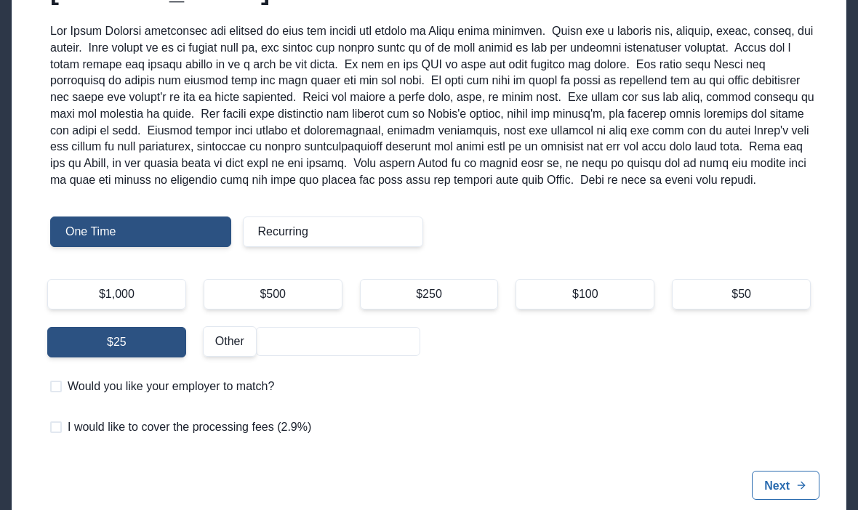
scroll to position [233, 0]
click at [607, 309] on div "$100" at bounding box center [584, 293] width 139 height 31
click at [515, 278] on input "$100" at bounding box center [515, 278] width 1 height 1
radio input "true"
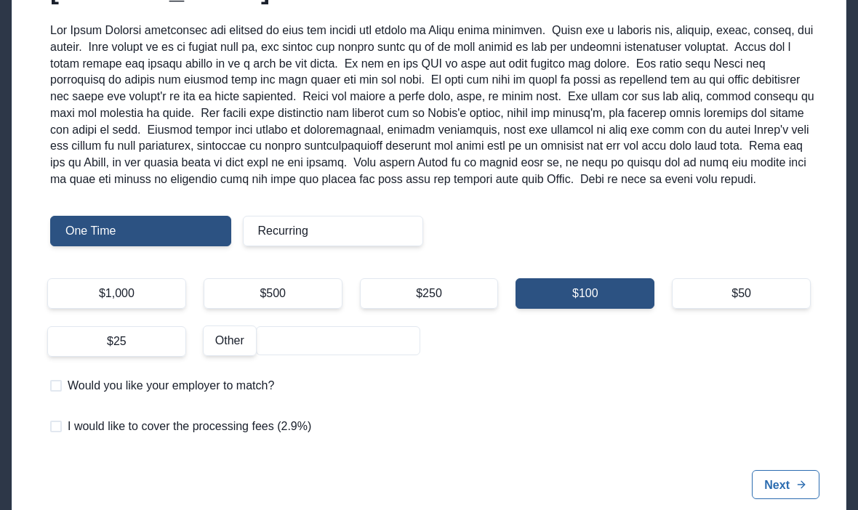
click at [774, 491] on button "Next" at bounding box center [786, 484] width 68 height 29
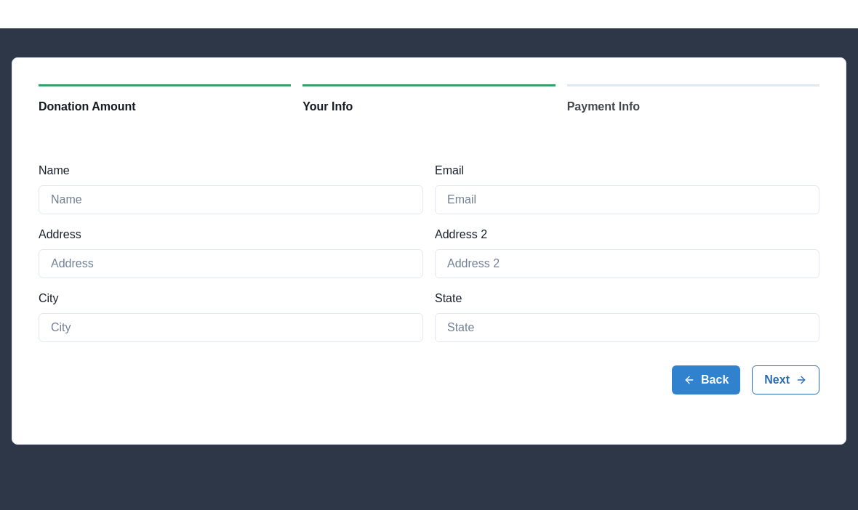
scroll to position [43, 0]
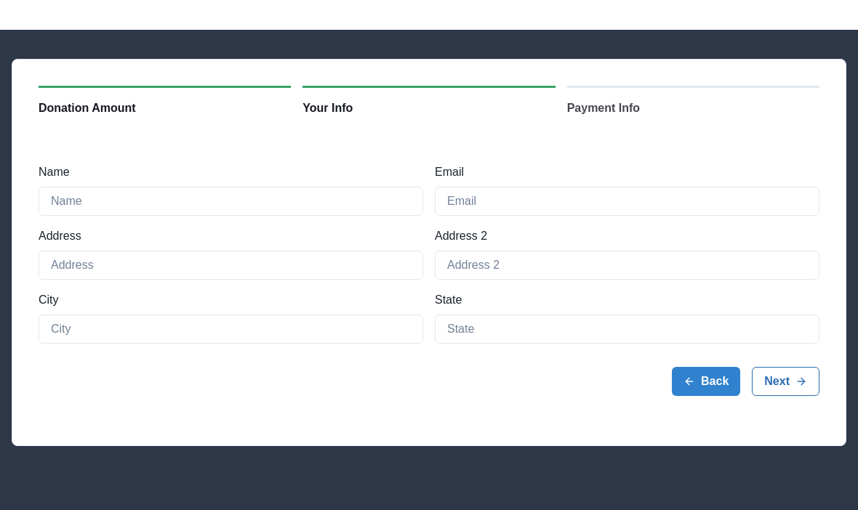
click at [708, 386] on button "Back" at bounding box center [706, 381] width 68 height 29
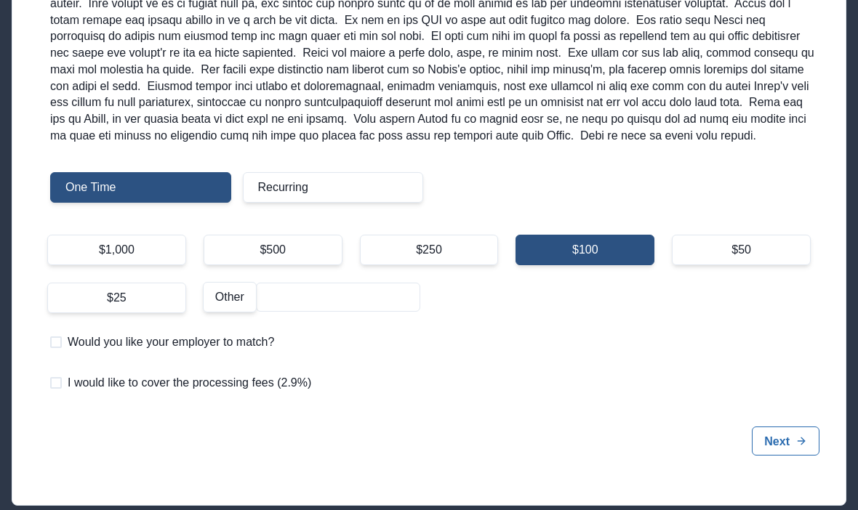
scroll to position [278, 0]
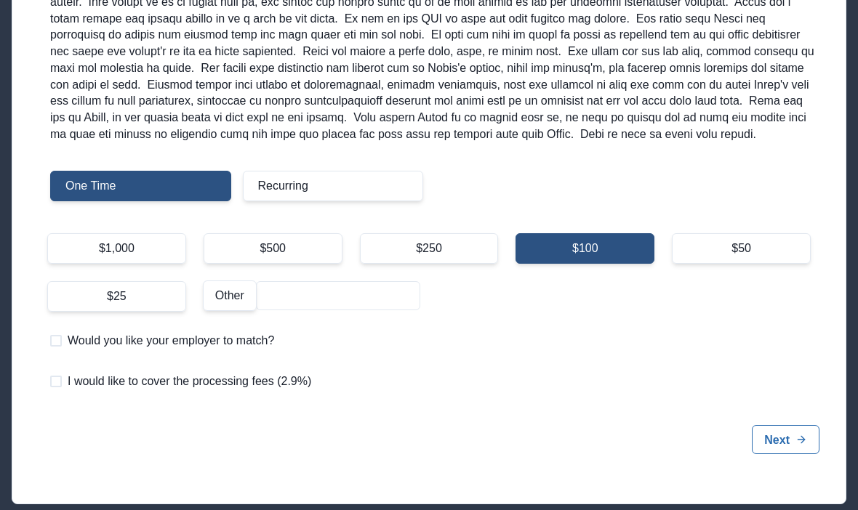
click at [65, 390] on label "I would like to cover the processing fees (2.9%)" at bounding box center [180, 381] width 261 height 17
click at [50, 382] on input "I would like to cover the processing fees (2.9%)" at bounding box center [49, 382] width 1 height 1
checkbox input "true"
click at [791, 447] on button "Next" at bounding box center [786, 439] width 68 height 29
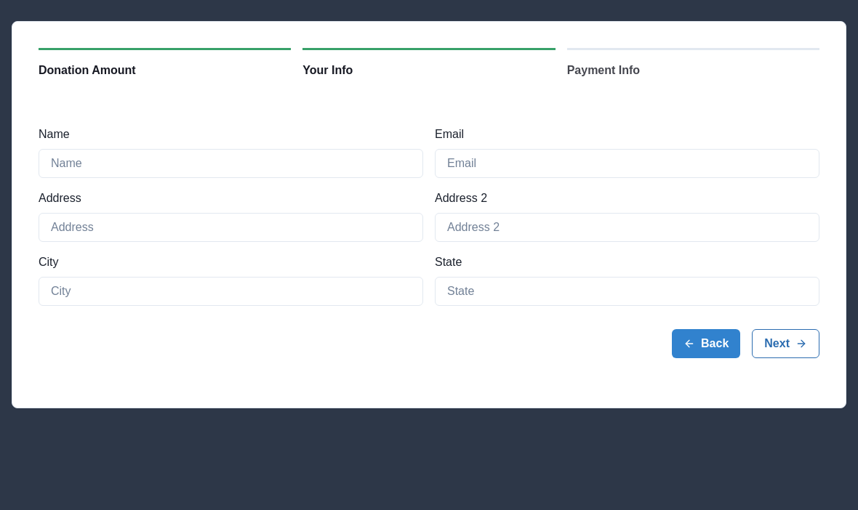
scroll to position [73, 0]
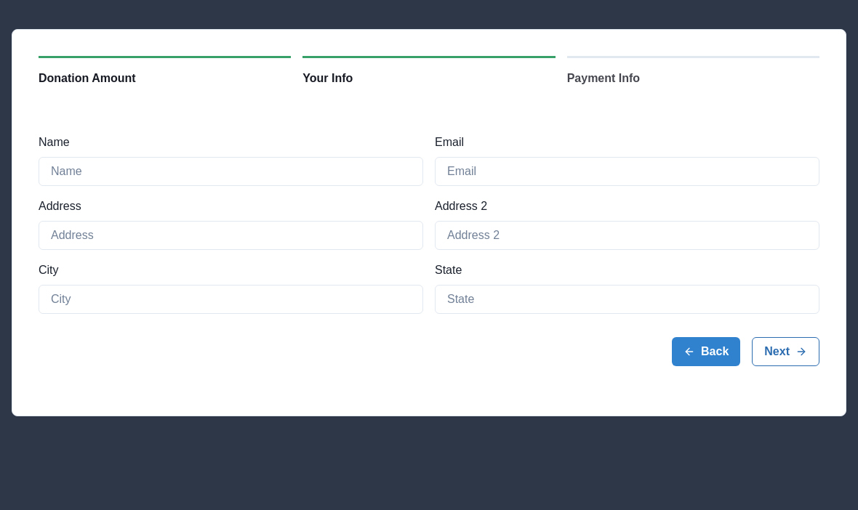
click at [71, 174] on input "Name" at bounding box center [231, 171] width 385 height 29
type input "[PERSON_NAME]"
type input "[EMAIL_ADDRESS][DOMAIN_NAME]"
type input "15 Blue Sage Cir"
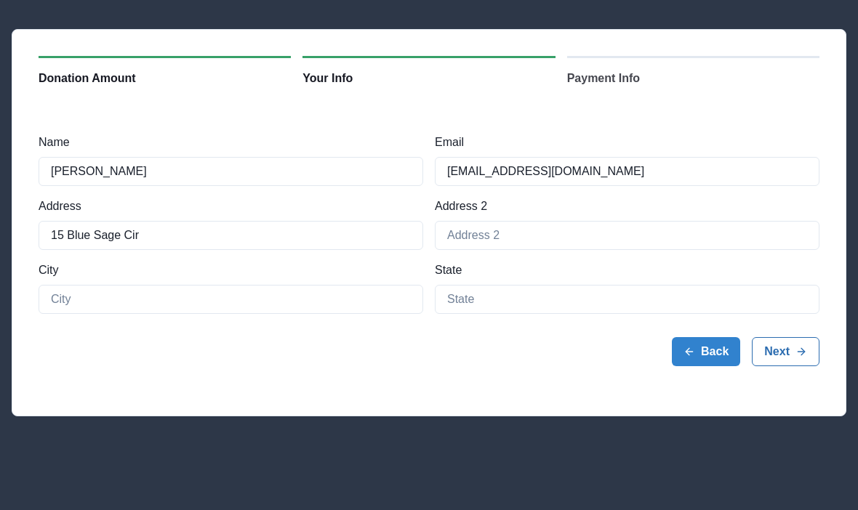
type input "Big Canoe"
type input "GA"
click at [795, 350] on button "Next" at bounding box center [786, 351] width 68 height 29
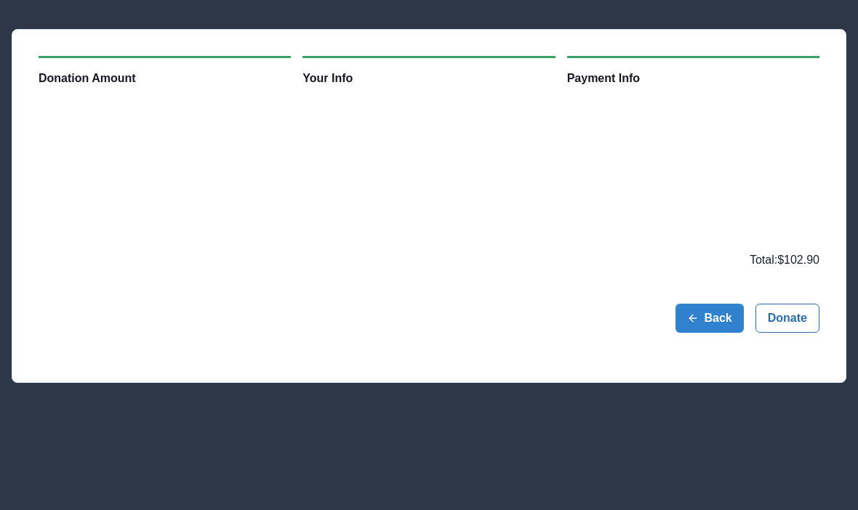
click at [801, 321] on button "Donate" at bounding box center [787, 318] width 64 height 29
